Goal: Information Seeking & Learning: Learn about a topic

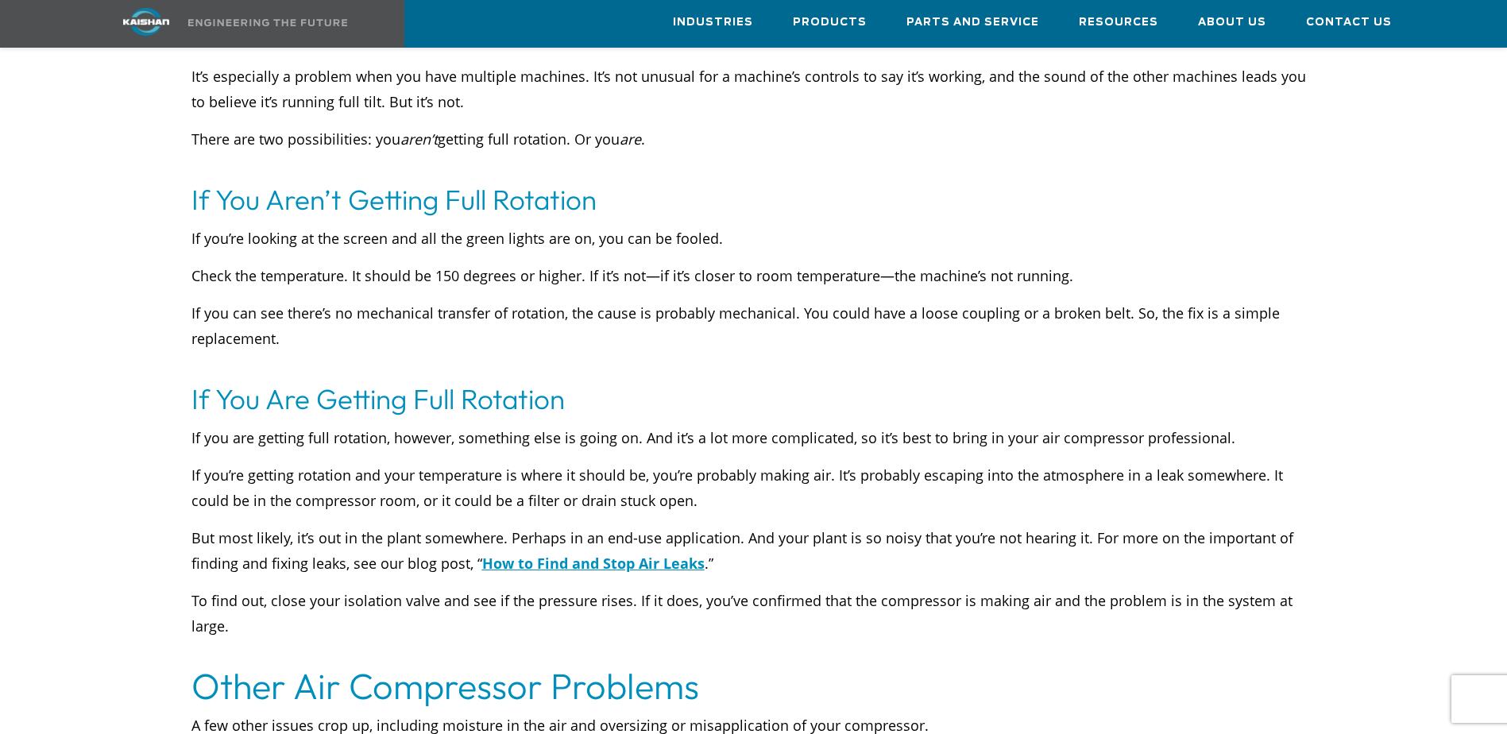
scroll to position [3019, 0]
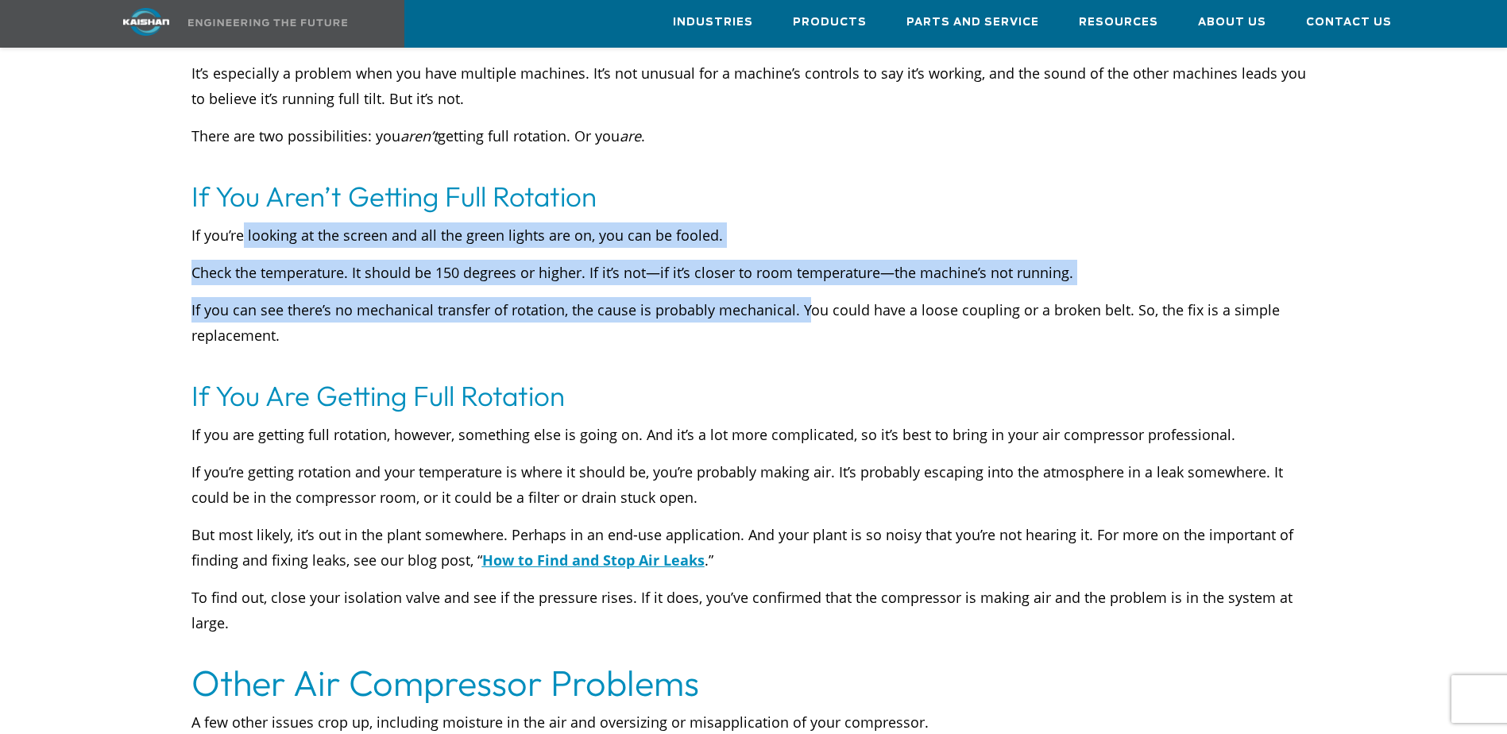
drag, startPoint x: 245, startPoint y: 205, endPoint x: 805, endPoint y: 282, distance: 565.4
click at [805, 282] on div "If you’re looking at the screen and all the green lights are on, you can be foo…" at bounding box center [753, 297] width 1125 height 151
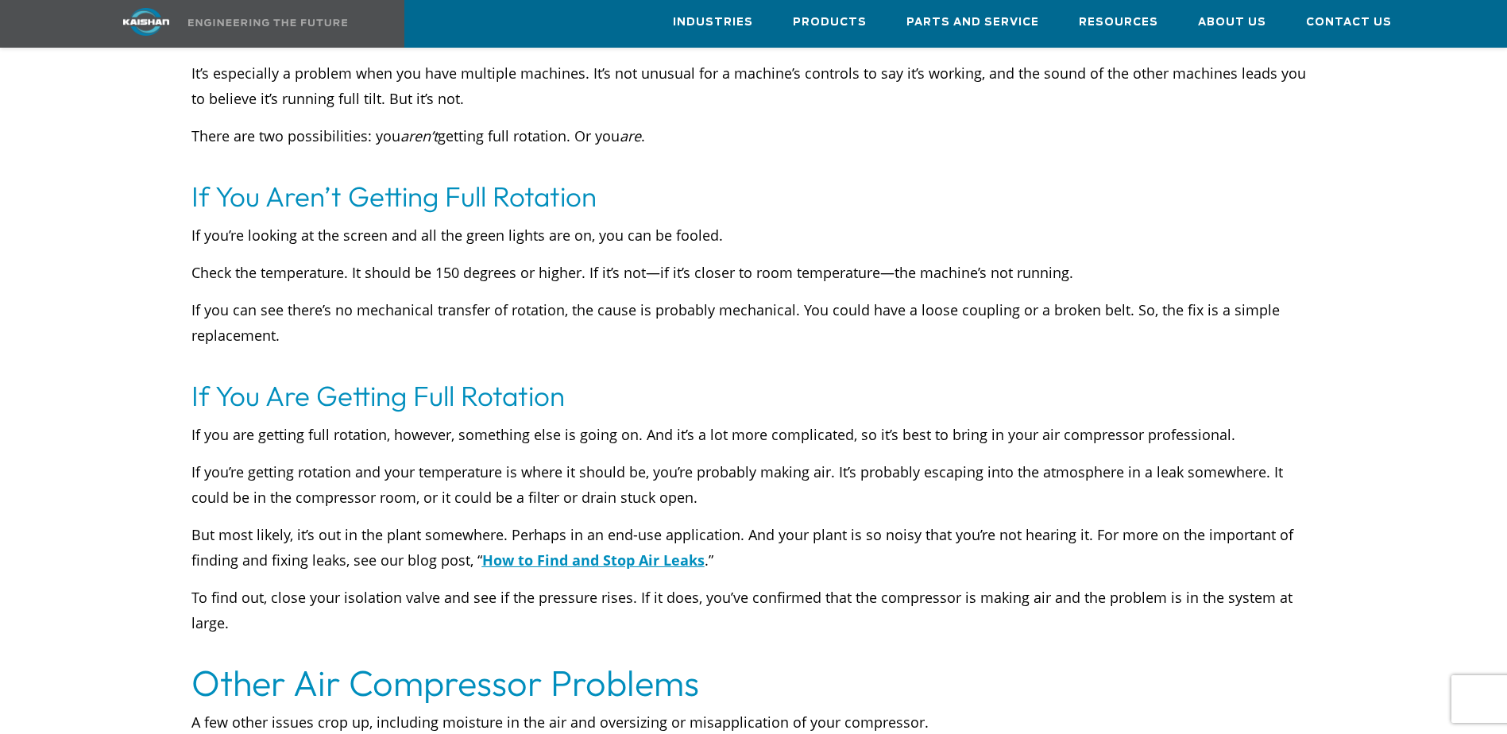
drag, startPoint x: 805, startPoint y: 282, endPoint x: 760, endPoint y: 316, distance: 56.1
click at [760, 316] on p "If you can see there’s no mechanical transfer of rotation, the cause is probabl…" at bounding box center [753, 335] width 1125 height 76
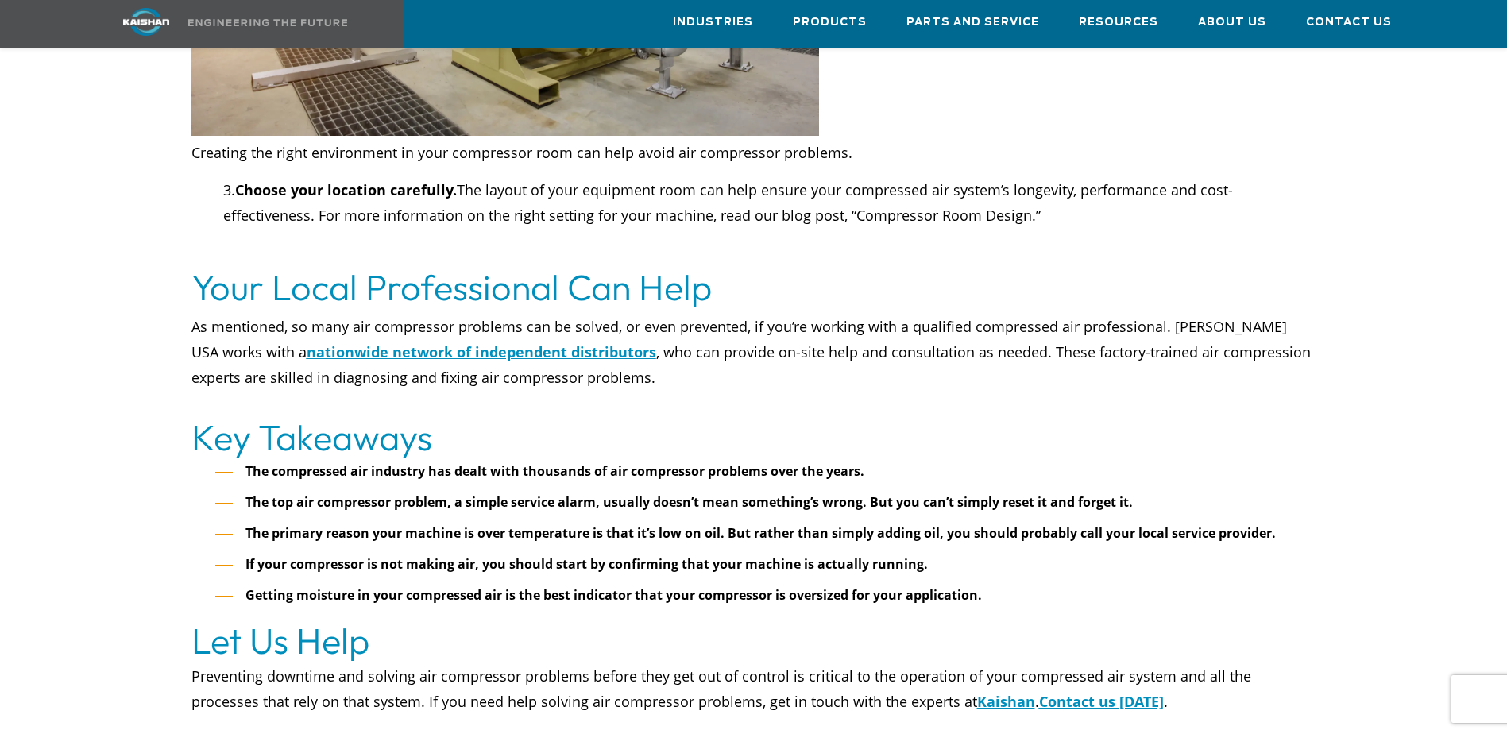
scroll to position [6277, 0]
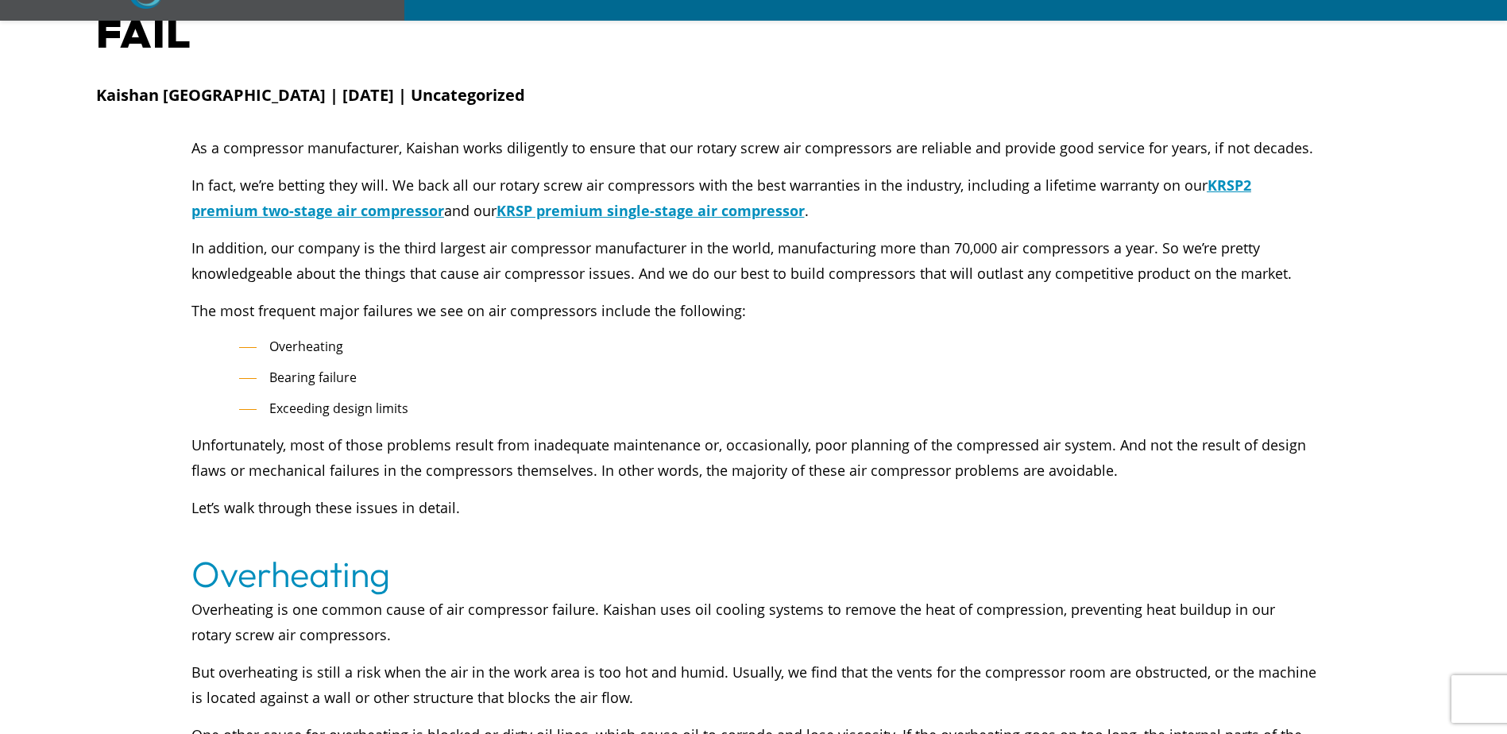
scroll to position [238, 0]
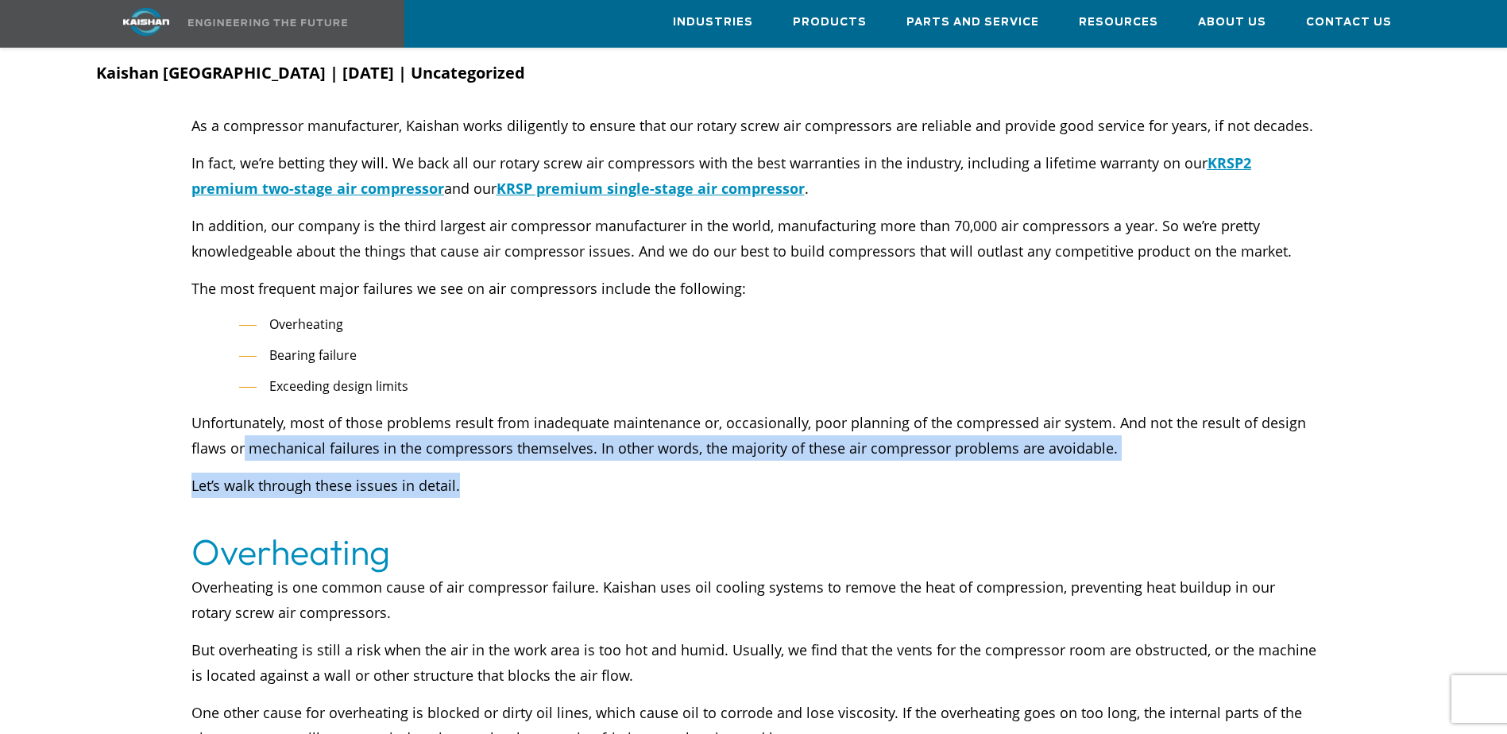
drag, startPoint x: 244, startPoint y: 426, endPoint x: 608, endPoint y: 444, distance: 364.4
click at [608, 444] on div "As a compressor manufacturer, Kaishan works diligently to ensure that our rotar…" at bounding box center [753, 305] width 1125 height 385
drag, startPoint x: 608, startPoint y: 444, endPoint x: 601, endPoint y: 451, distance: 9.6
click at [601, 473] on p "Let’s walk through these issues in detail." at bounding box center [753, 485] width 1125 height 25
click at [566, 473] on p "Let’s walk through these issues in detail." at bounding box center [753, 485] width 1125 height 25
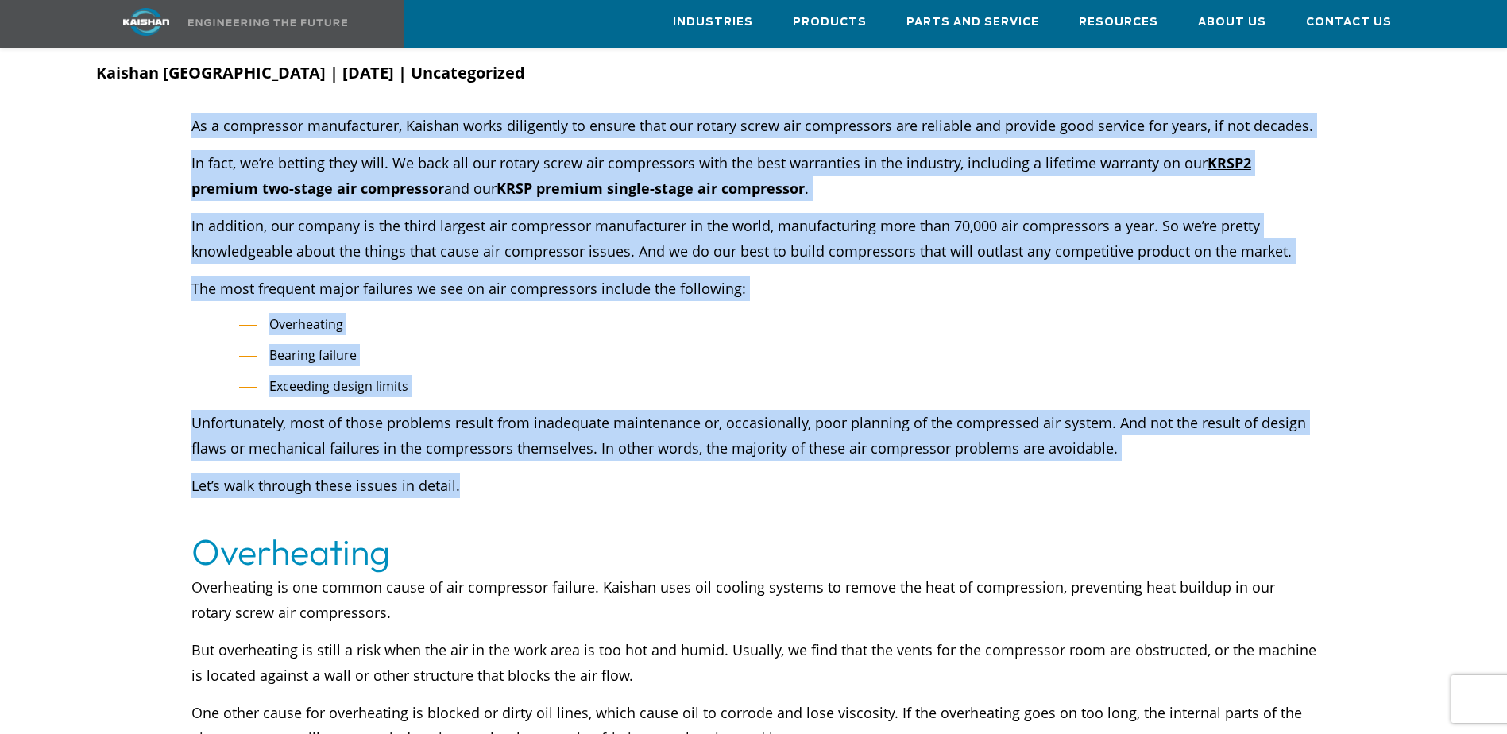
drag, startPoint x: 548, startPoint y: 464, endPoint x: 167, endPoint y: 393, distance: 387.9
click at [167, 393] on div "As a compressor manufacturer, Kaishan works diligently to ensure that our rotar…" at bounding box center [754, 321] width 1335 height 417
click at [163, 393] on div at bounding box center [754, 321] width 1335 height 417
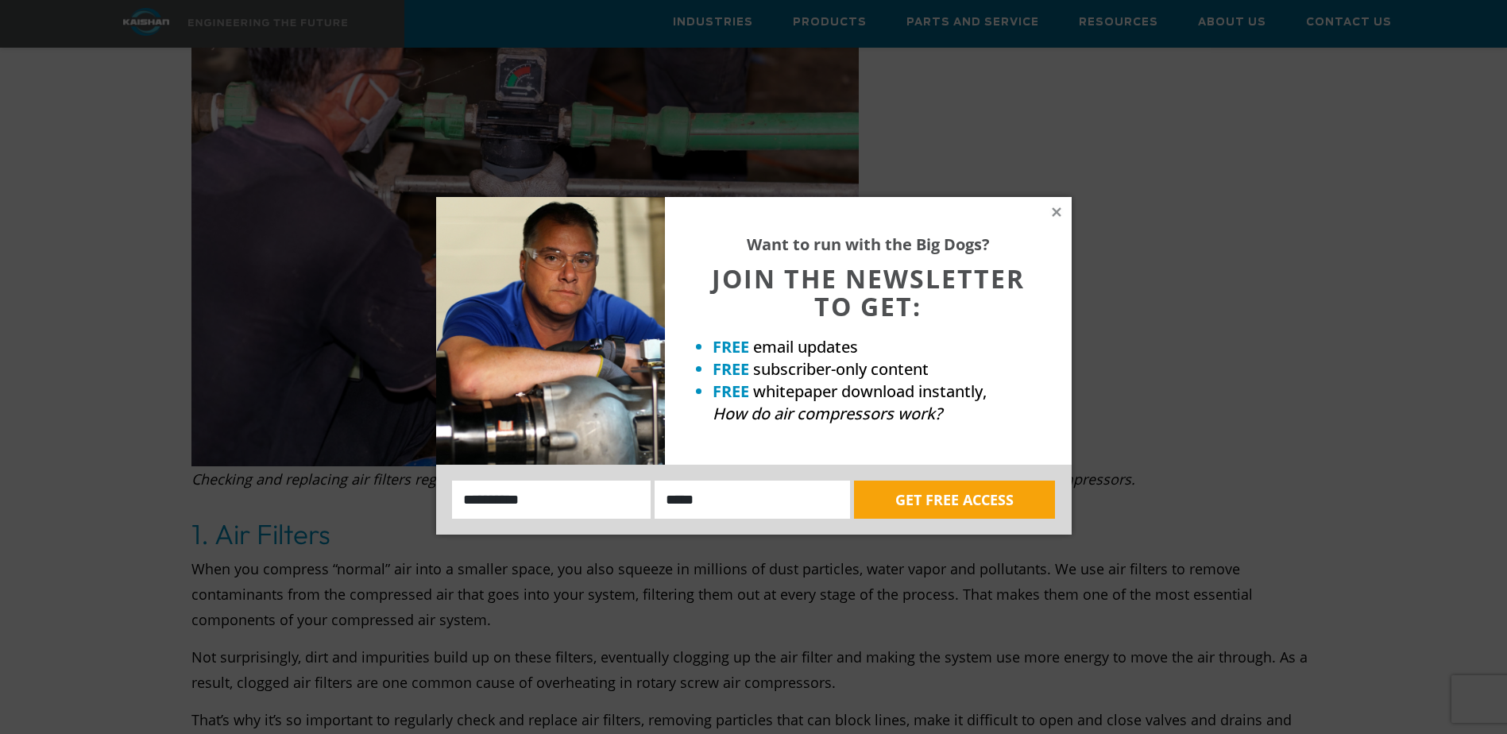
scroll to position [2940, 0]
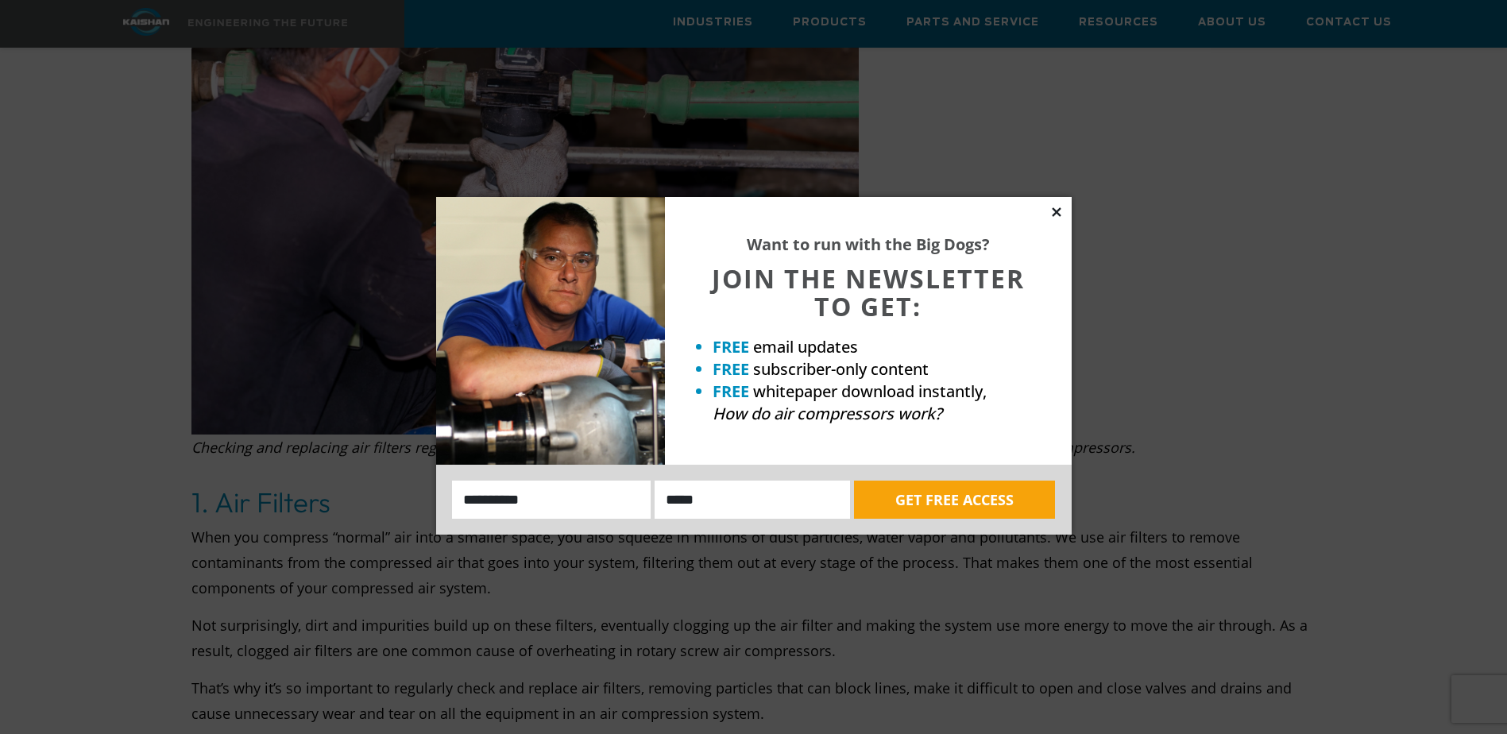
click at [1054, 211] on icon at bounding box center [1057, 212] width 14 height 14
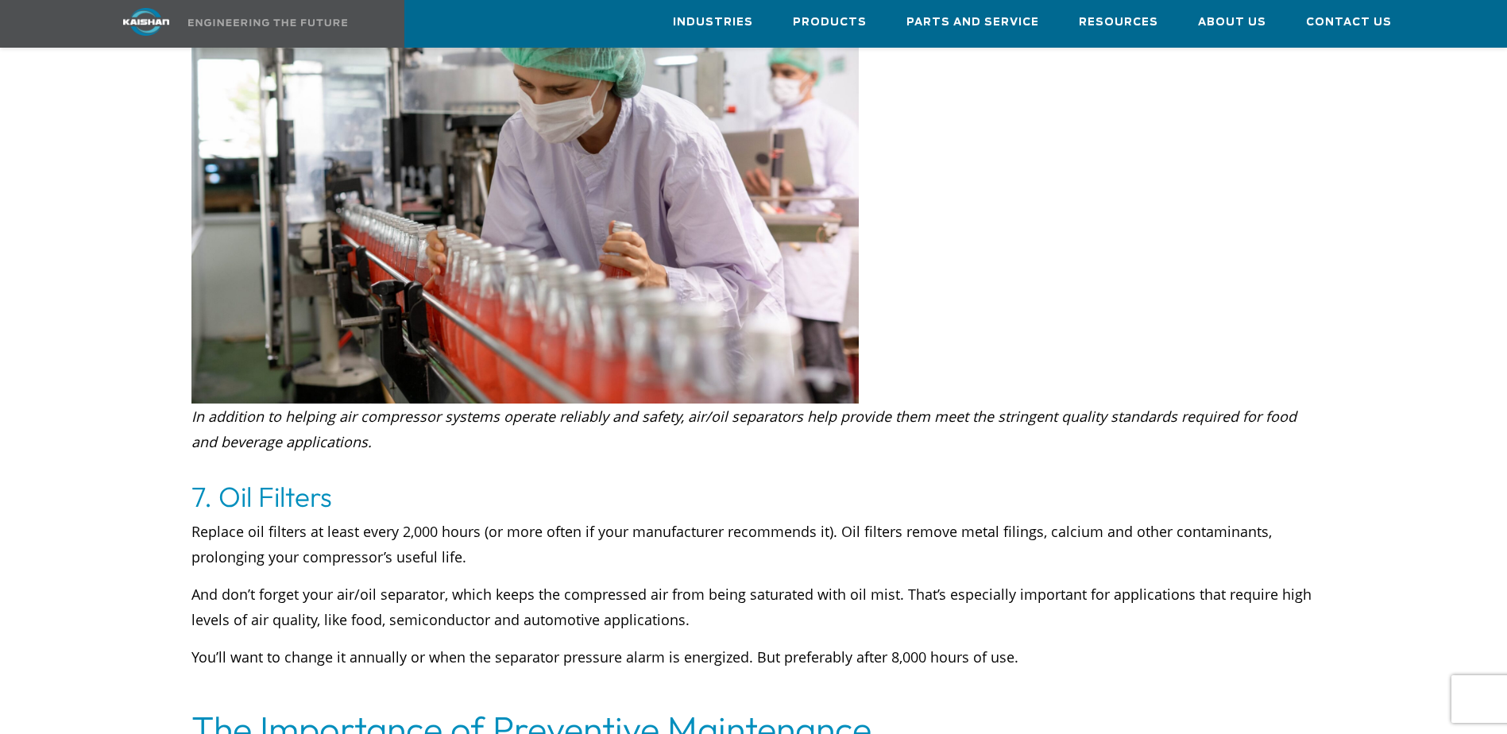
scroll to position [4926, 0]
